Goal: Browse casually: Explore the website without a specific task or goal

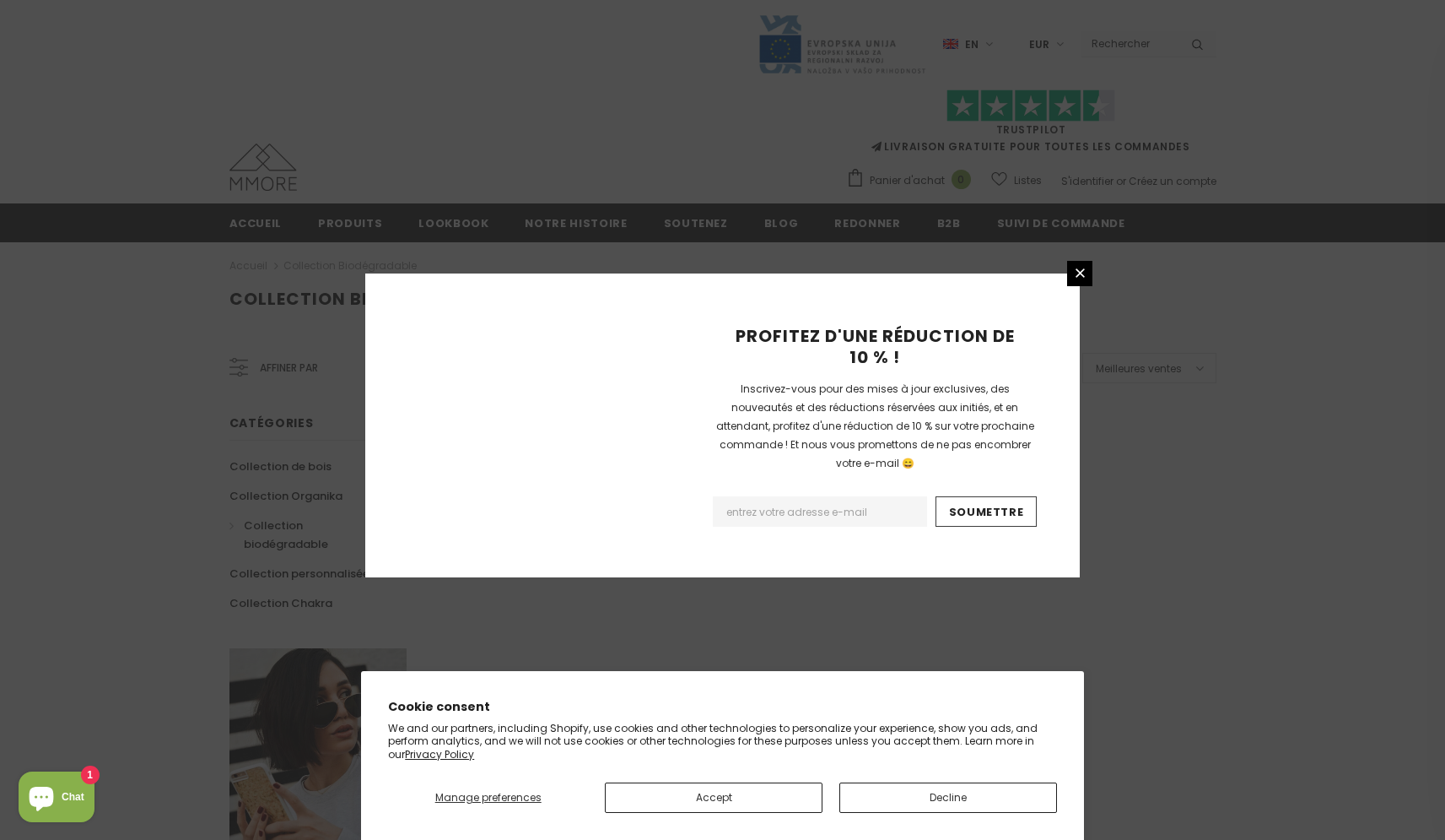
scroll to position [930, 0]
